Goal: Task Accomplishment & Management: Check status

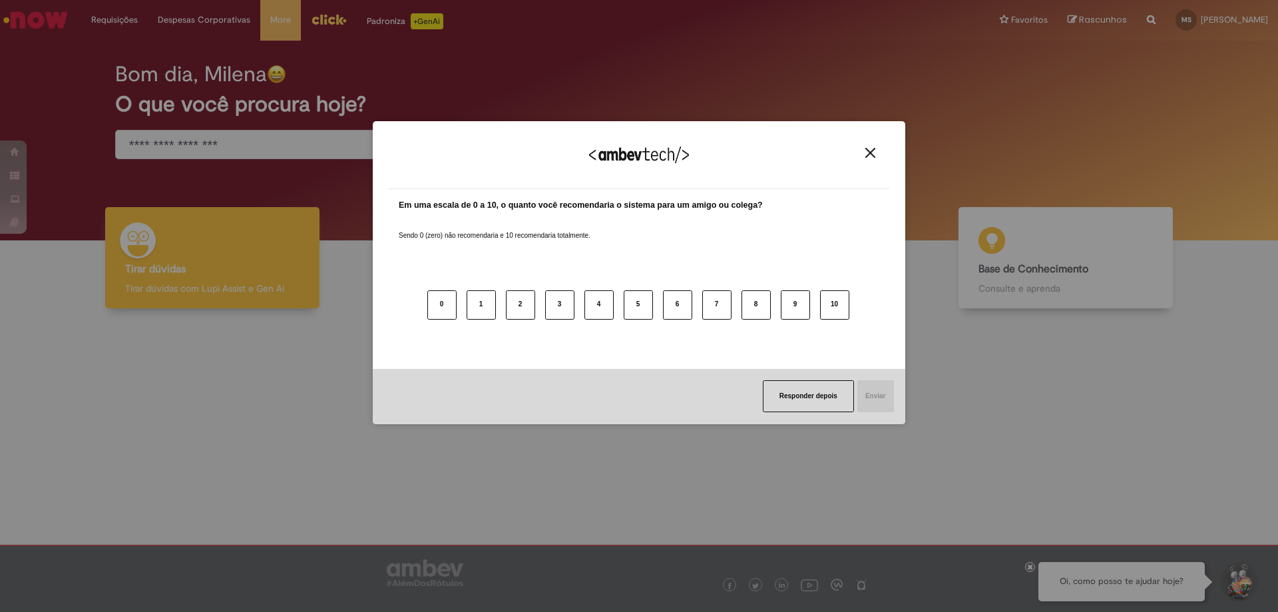
drag, startPoint x: 872, startPoint y: 157, endPoint x: 862, endPoint y: 152, distance: 10.4
click at [870, 156] on img "Close" at bounding box center [870, 153] width 10 height 10
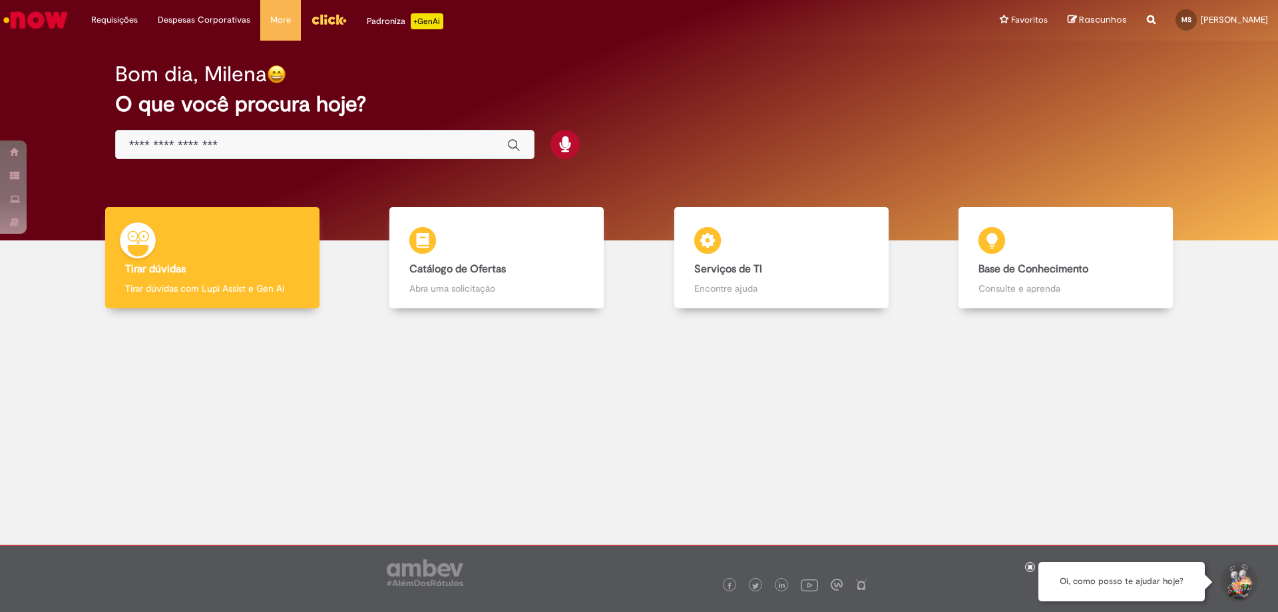
click at [328, 147] on input "Basta digitar aqui" at bounding box center [311, 145] width 365 height 15
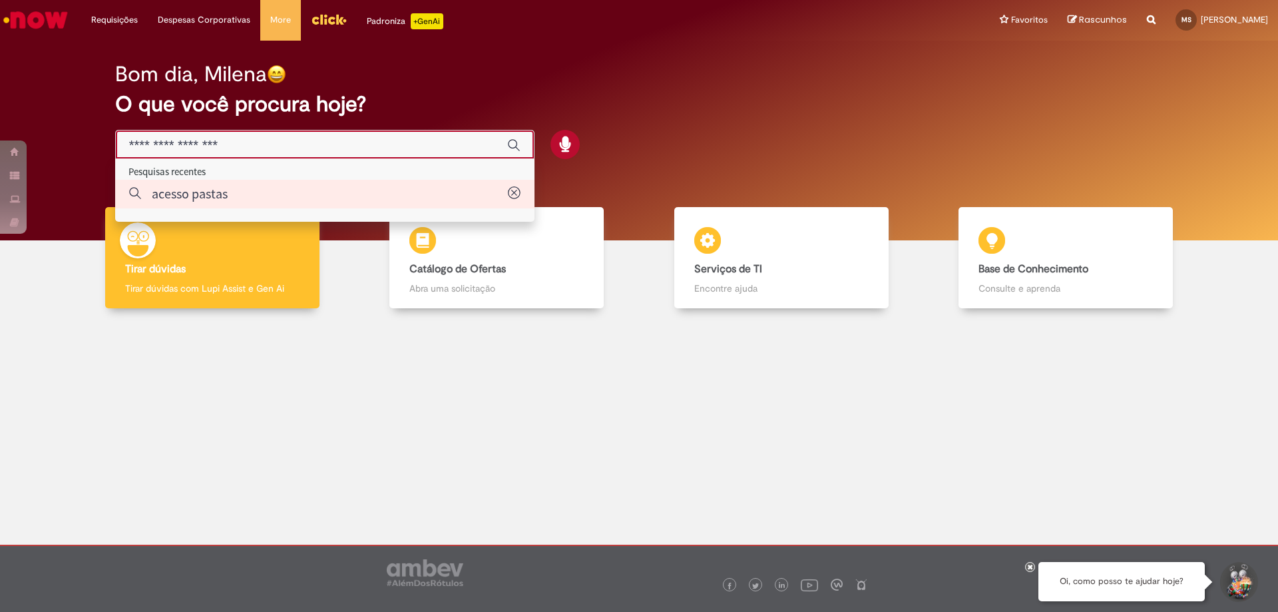
type input "**********"
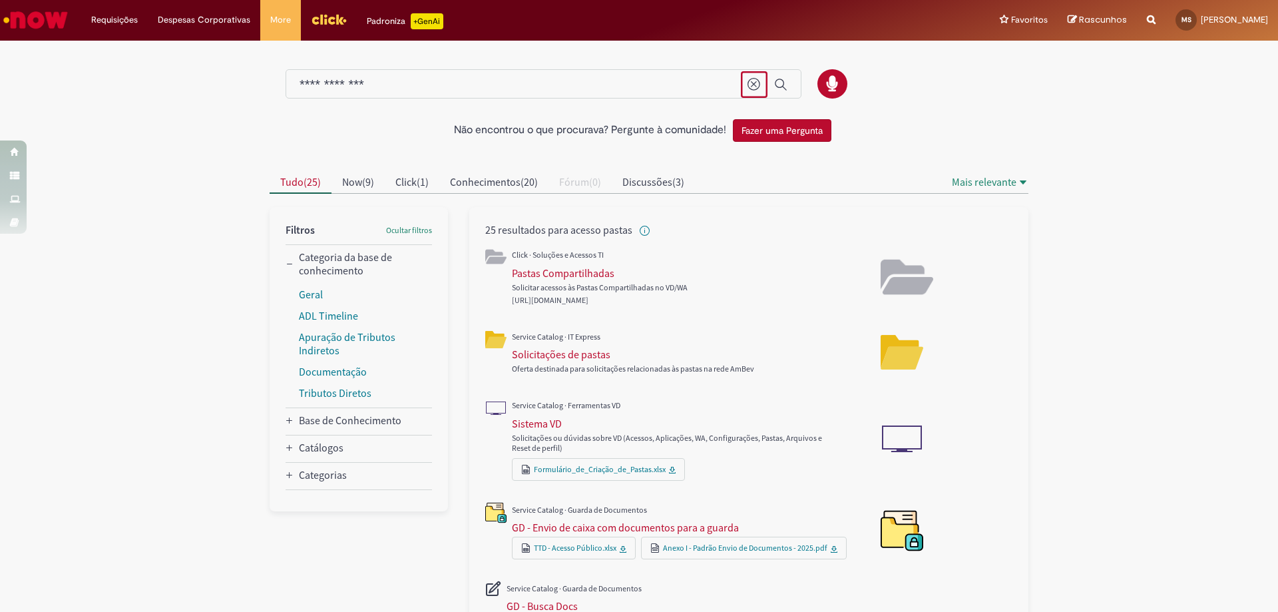
drag, startPoint x: 753, startPoint y: 85, endPoint x: 745, endPoint y: 85, distance: 8.0
click at [752, 85] on icon "Limpar termo de pesquisa" at bounding box center [753, 84] width 13 height 13
drag, startPoint x: 943, startPoint y: 35, endPoint x: 733, endPoint y: 108, distance: 222.0
click at [944, 35] on div "Requisições Exibir Todas as Solicitações Requisições Exibir Todas as Solicitaçõ…" at bounding box center [674, 20] width 1206 height 41
click at [130, 16] on li "Requisições Exibir Todas as Solicitações" at bounding box center [114, 20] width 67 height 40
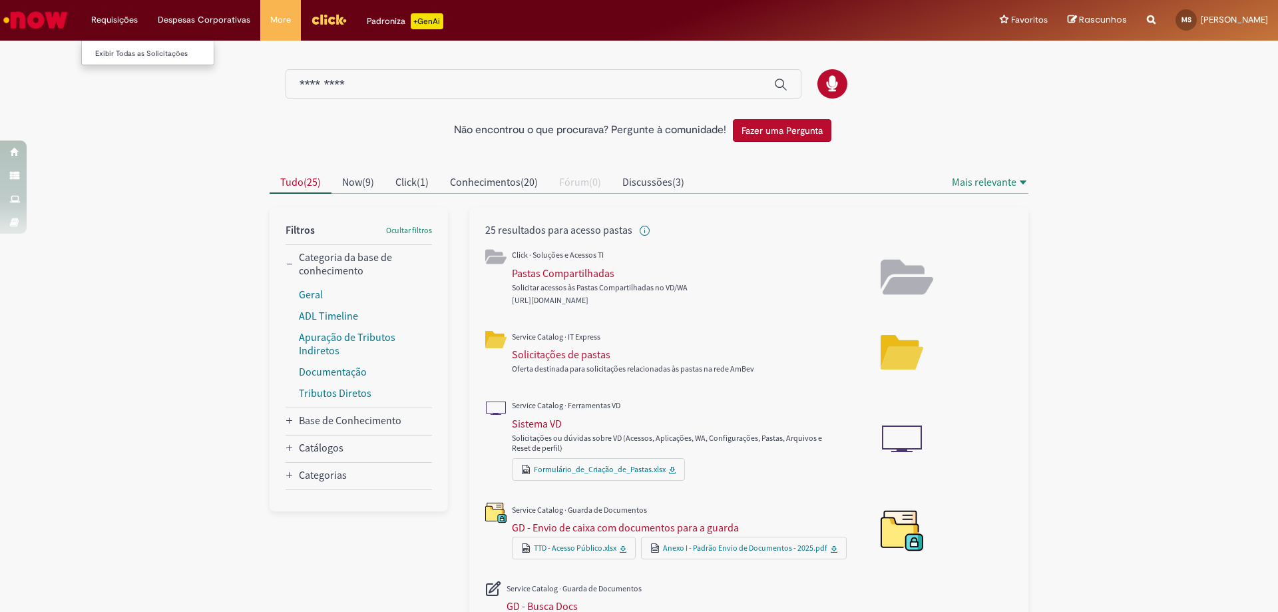
click at [125, 23] on li "Requisições Exibir Todas as Solicitações" at bounding box center [114, 20] width 67 height 40
click at [143, 57] on link "Exibir Todas as Solicitações" at bounding box center [155, 54] width 146 height 15
click at [150, 54] on link "Exibir Todas as Solicitações" at bounding box center [155, 54] width 146 height 15
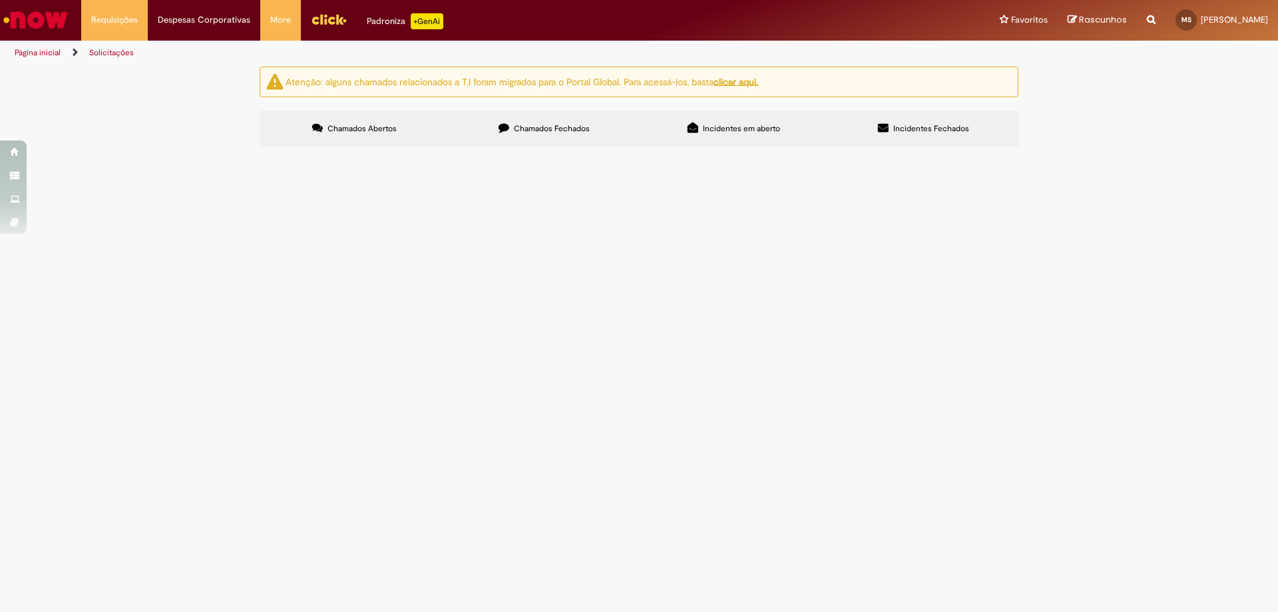
click at [754, 127] on span "Incidentes em aberto" at bounding box center [741, 128] width 77 height 11
click at [910, 131] on span "Incidentes Fechados" at bounding box center [931, 128] width 76 height 11
click at [593, 130] on label "Chamados Fechados" at bounding box center [544, 128] width 190 height 36
click at [751, 87] on u "clicar aqui." at bounding box center [735, 81] width 45 height 12
